Goal: Task Accomplishment & Management: Use online tool/utility

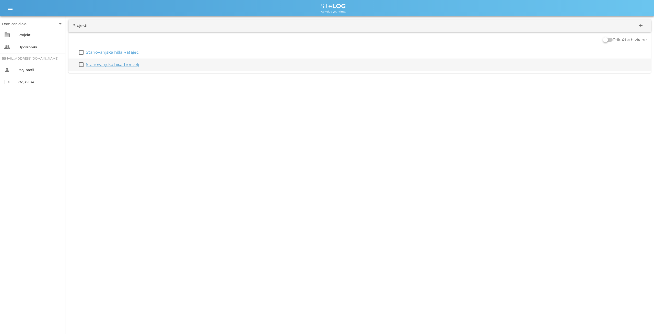
click at [117, 64] on link "Stanovanjska hiša Trontelj" at bounding box center [112, 64] width 53 height 5
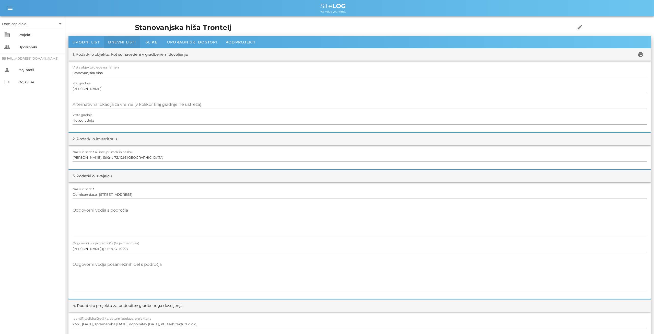
click at [129, 40] on span "Dnevni listi" at bounding box center [122, 42] width 28 height 5
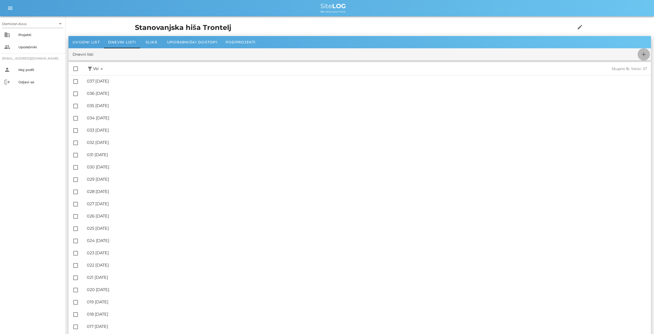
click at [645, 53] on icon "add" at bounding box center [644, 54] width 6 height 6
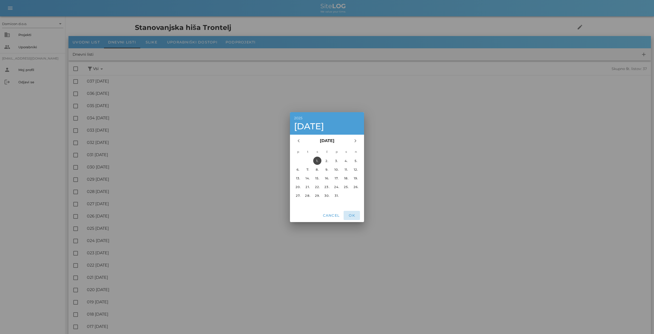
click at [353, 215] on span "OK" at bounding box center [352, 215] width 12 height 5
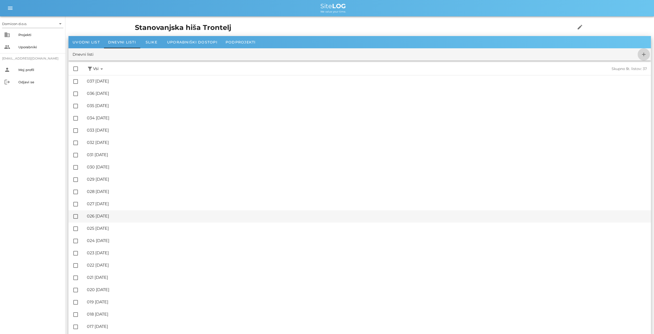
checkbox input "false"
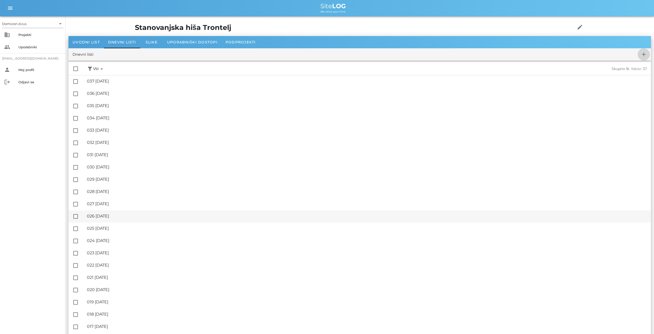
checkbox input "false"
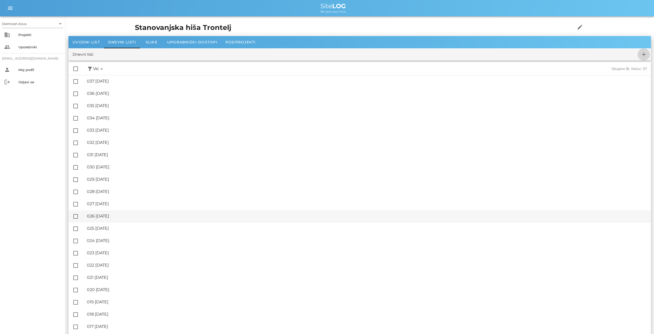
checkbox input "false"
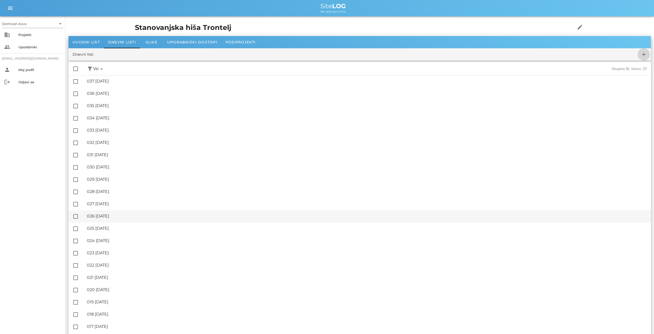
checkbox input "false"
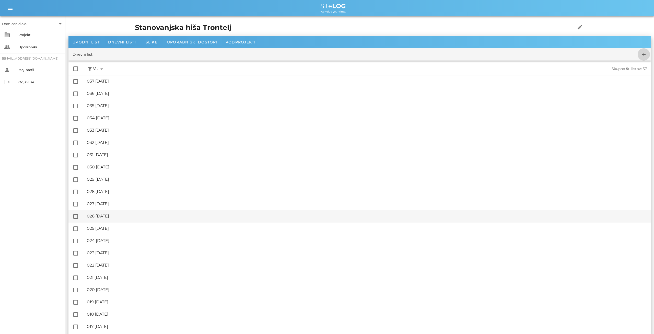
checkbox input "false"
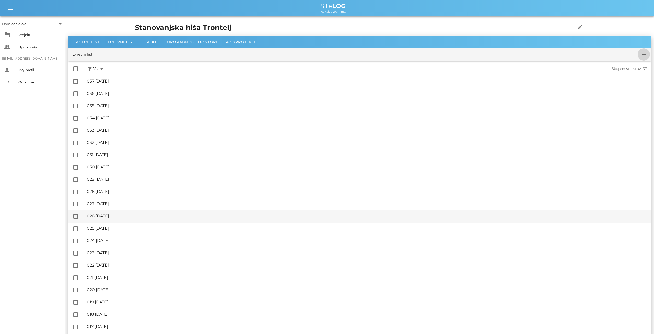
checkbox input "false"
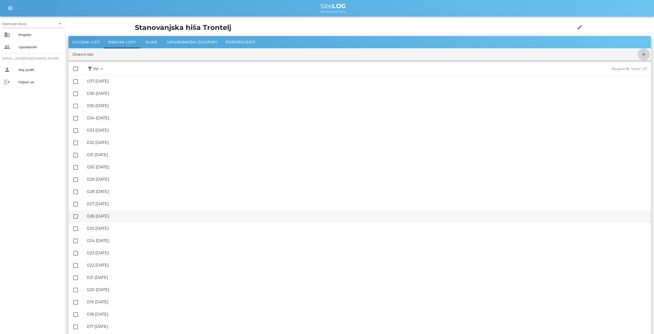
checkbox input "false"
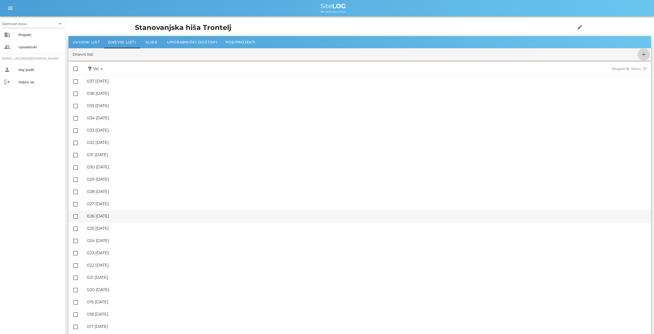
checkbox input "false"
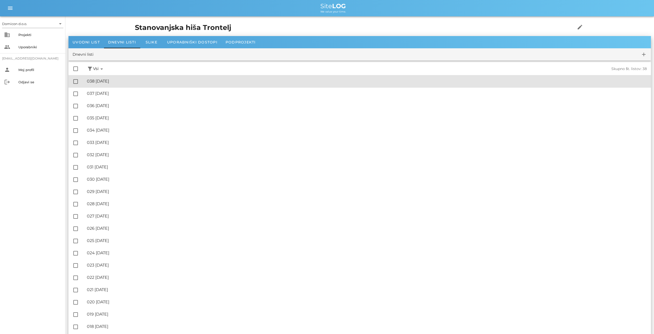
click at [117, 84] on div "🔏 038 [DATE] ✓ Podpisal: Nadzornik ✓ Podpisal: Sestavljalec ✓ Podpisal: Odgovor…" at bounding box center [367, 81] width 560 height 11
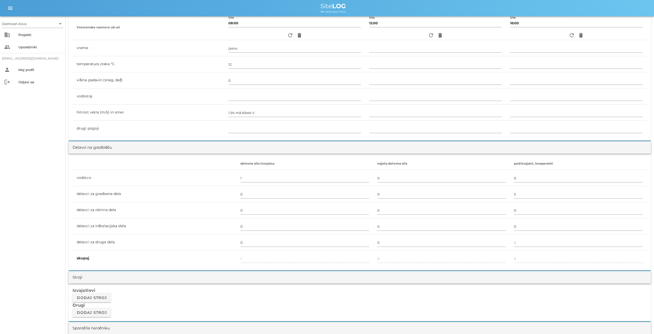
scroll to position [186, 0]
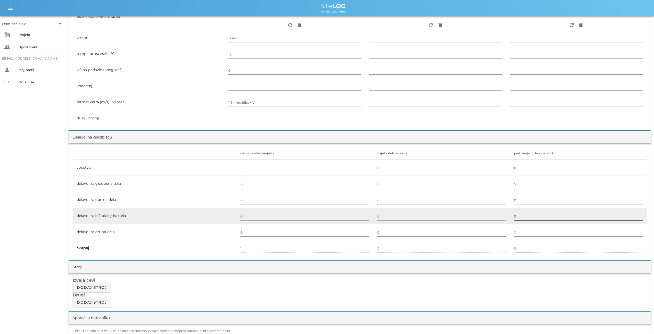
click at [520, 217] on input "0" at bounding box center [578, 216] width 129 height 8
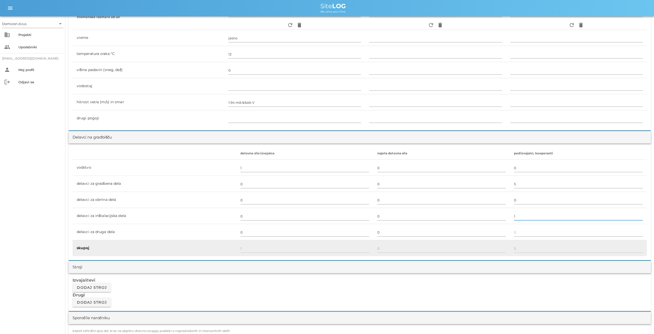
type input "1"
type input "6"
click at [501, 253] on td "0" at bounding box center [441, 248] width 137 height 16
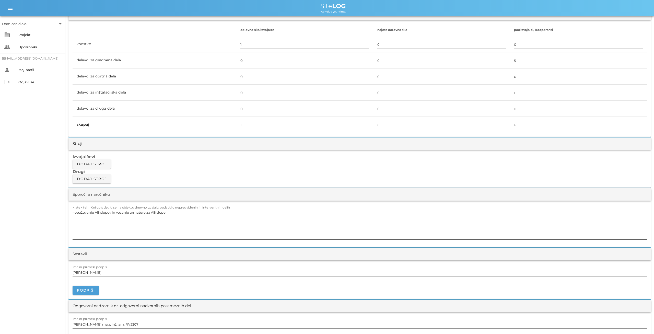
scroll to position [319, 0]
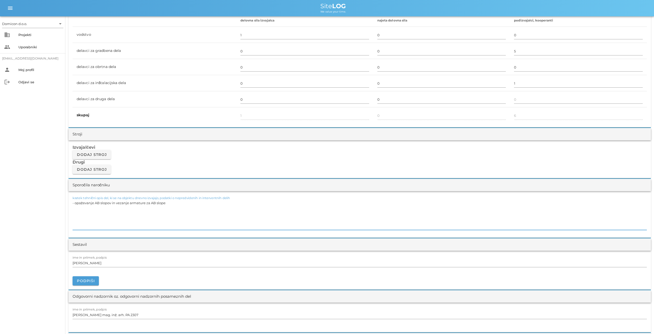
click at [168, 201] on textarea "- opaževanje AB slopov in vezanje armature za AB slope" at bounding box center [360, 214] width 574 height 31
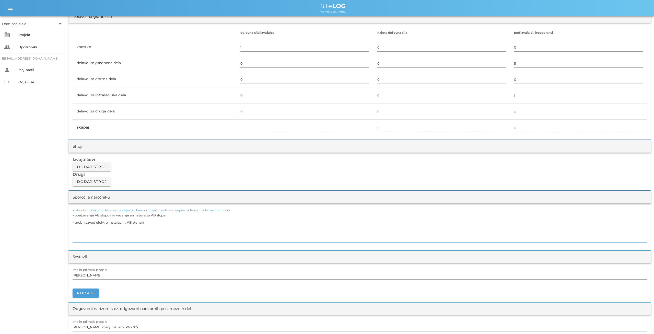
scroll to position [0, 0]
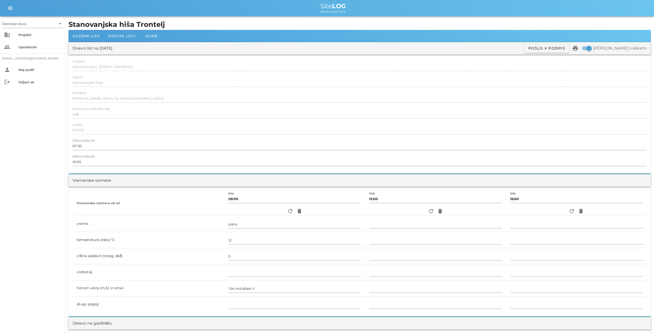
type textarea "- opaževanje AB slopov in vezanje armature za AB slope - grobi razvod elektro i…"
click at [116, 38] on div "Dnevni listi" at bounding box center [122, 36] width 36 height 12
